Goal: Information Seeking & Learning: Learn about a topic

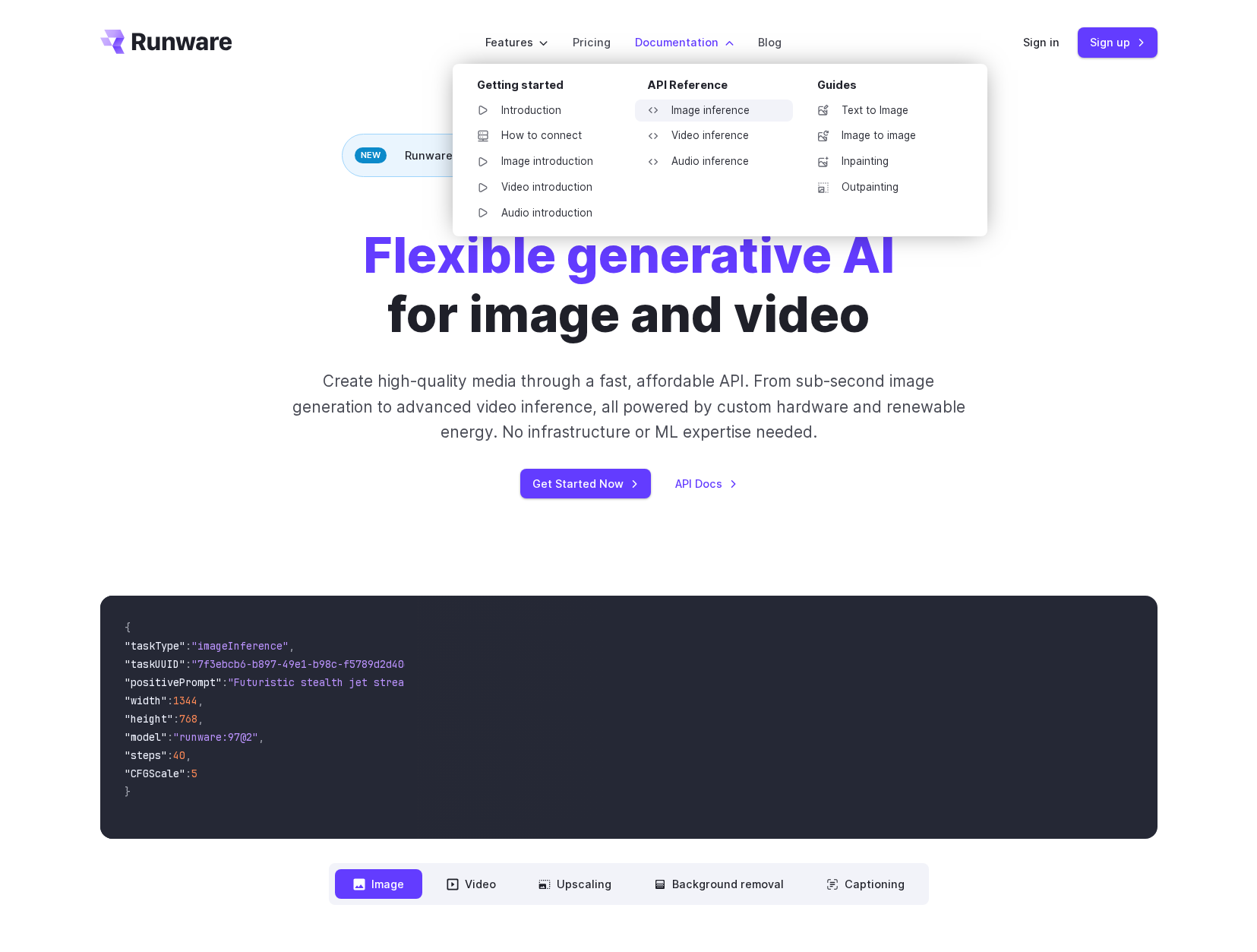
click at [707, 113] on link "Image inference" at bounding box center [713, 111] width 158 height 22
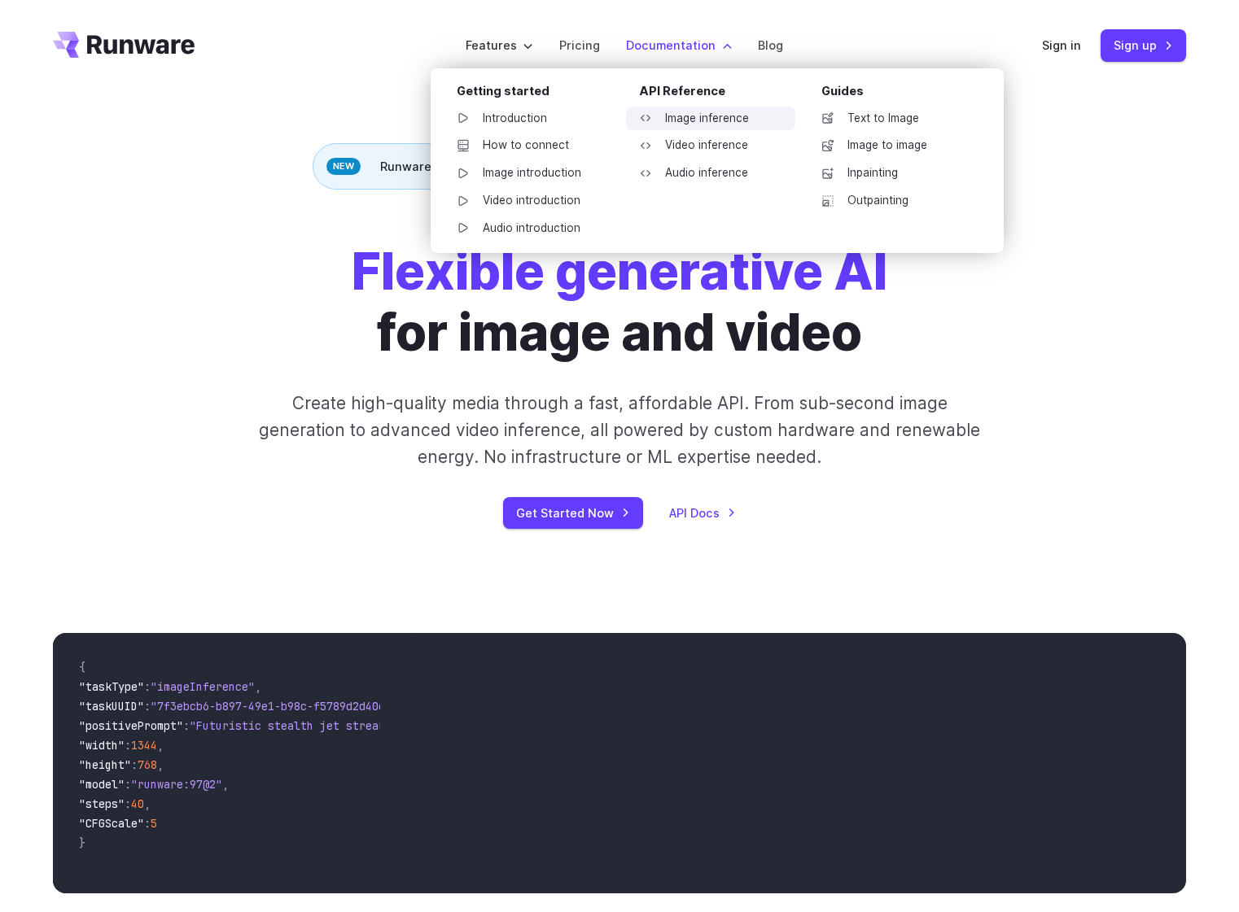
click at [684, 120] on link "Image inference" at bounding box center [710, 119] width 169 height 24
